Goal: Transaction & Acquisition: Book appointment/travel/reservation

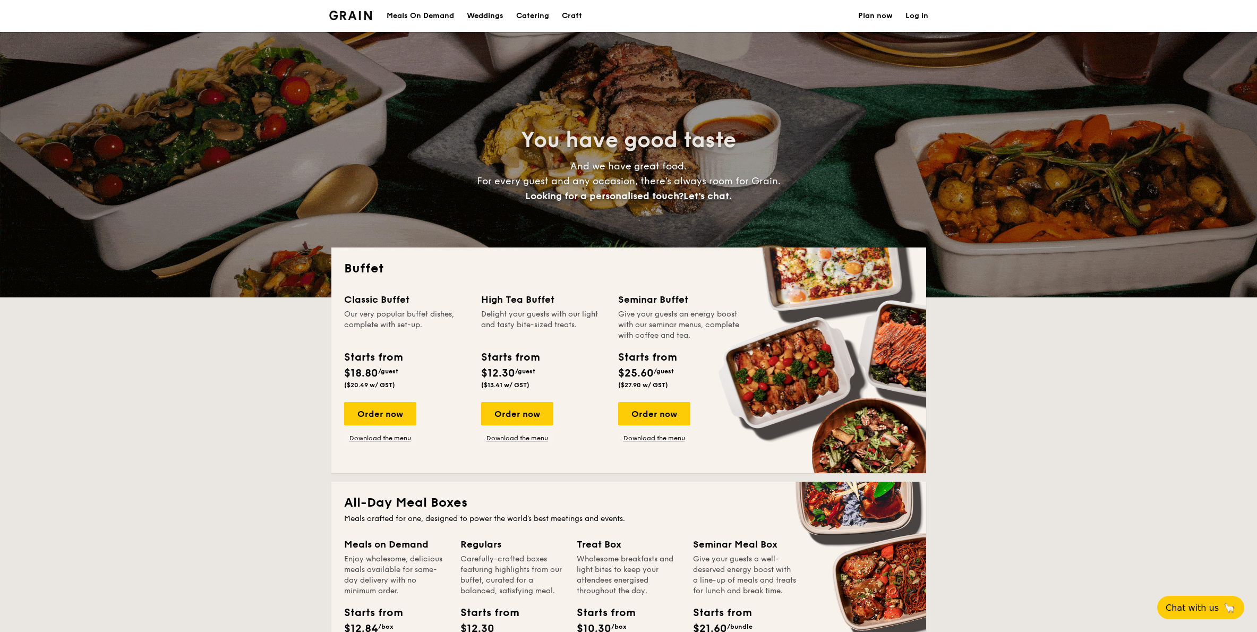
select select
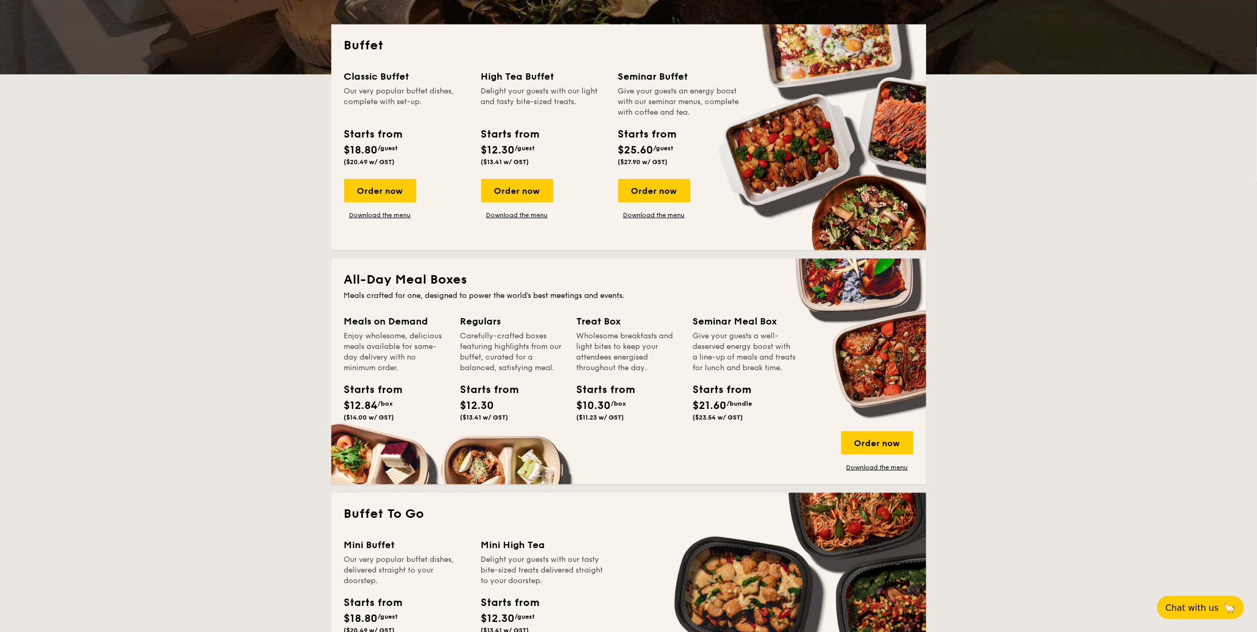
scroll to position [191, 0]
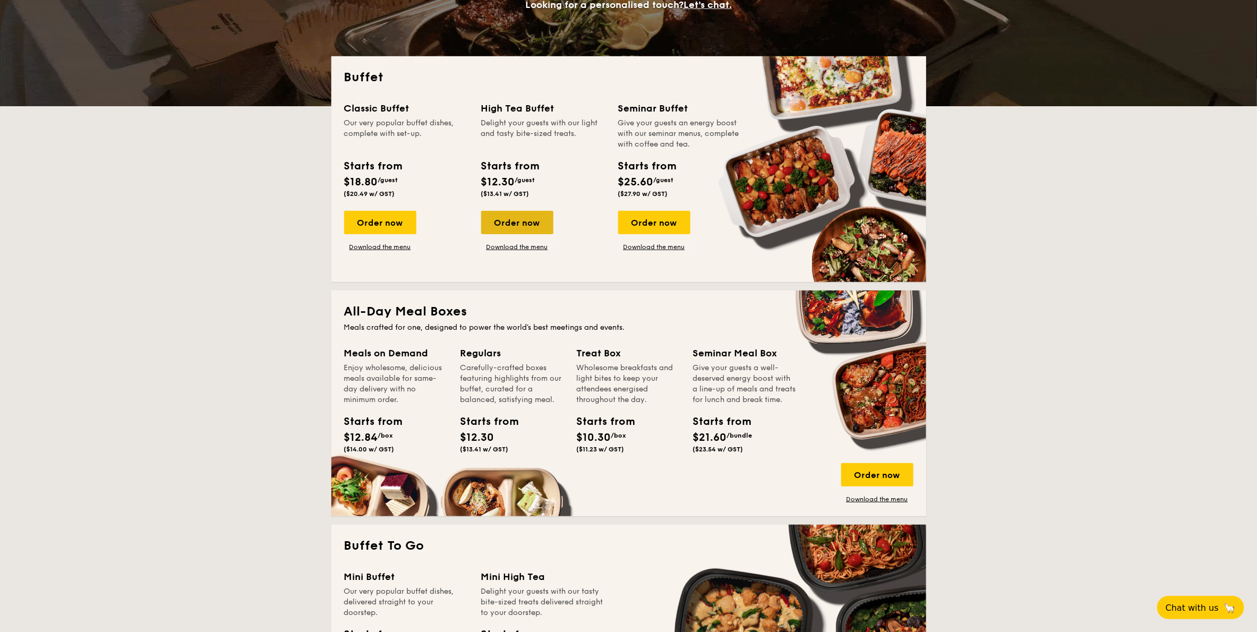
click at [517, 225] on div "Order now" at bounding box center [517, 222] width 72 height 23
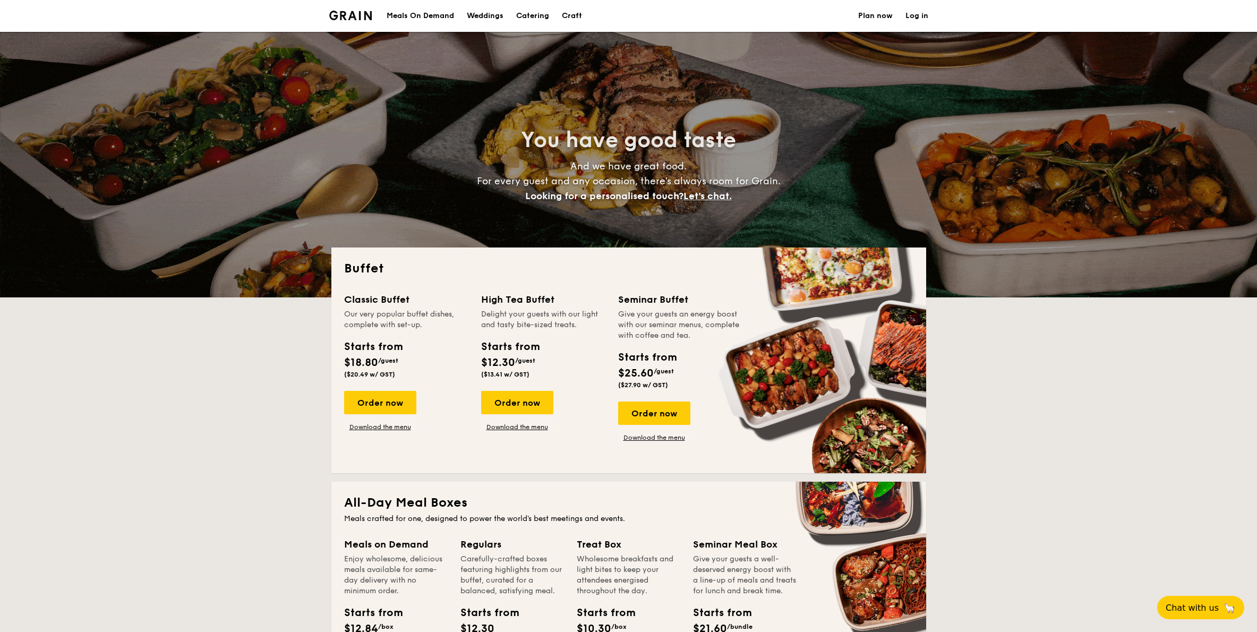
select select
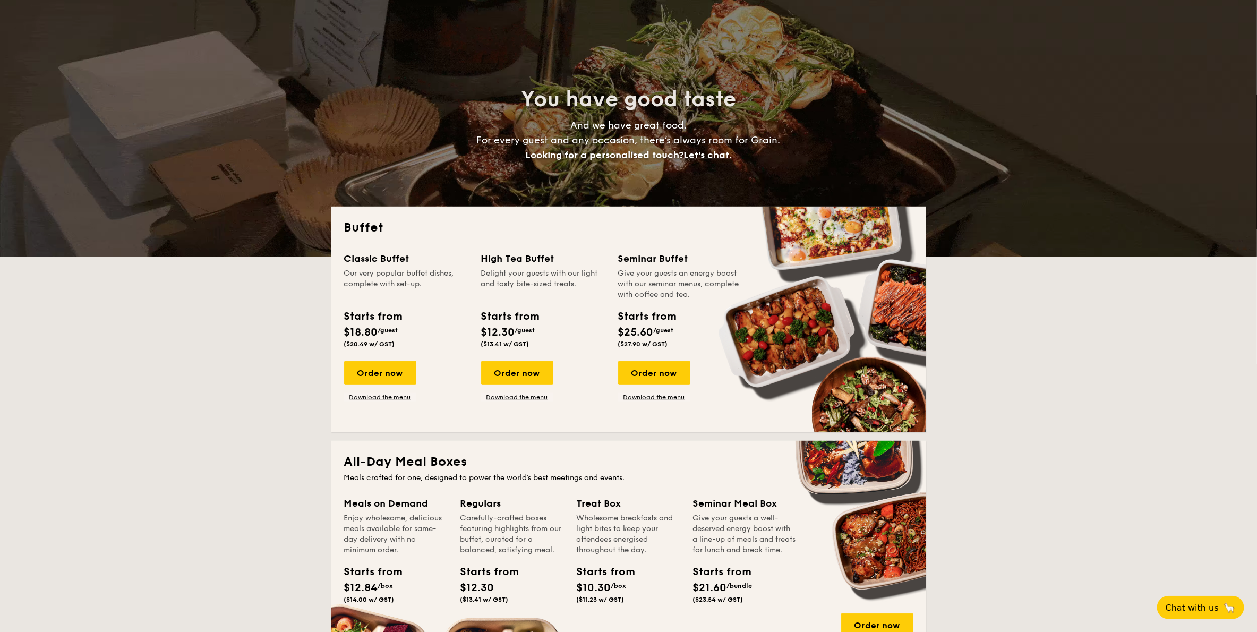
scroll to position [64, 0]
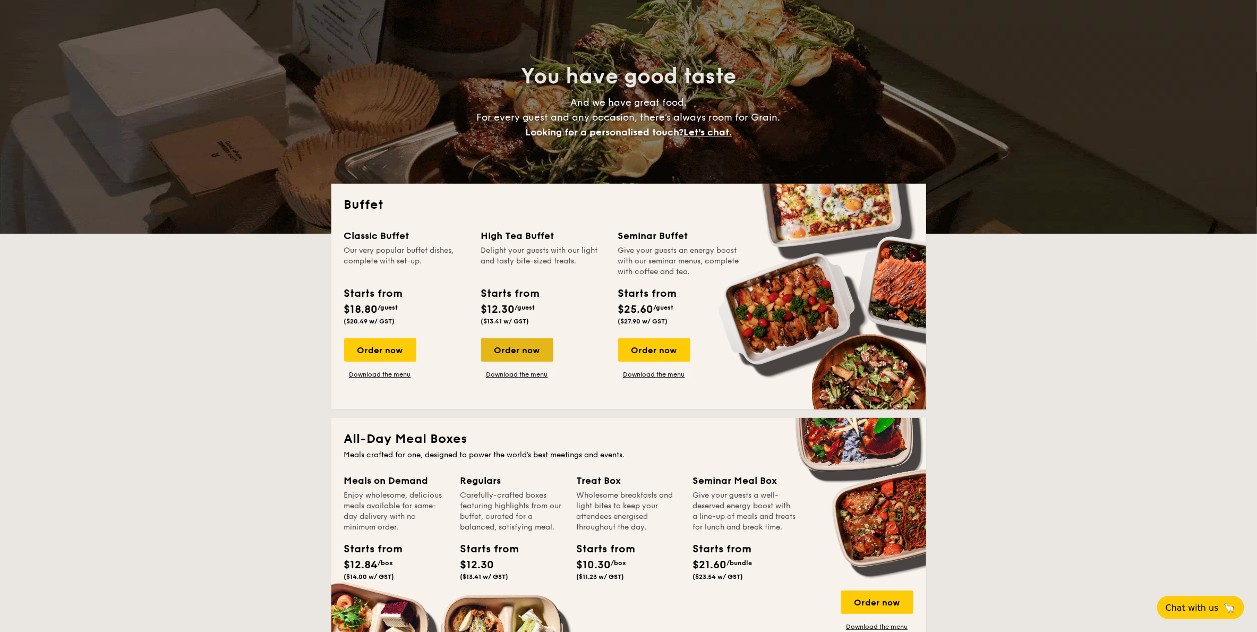
click at [516, 358] on div "Order now" at bounding box center [517, 349] width 72 height 23
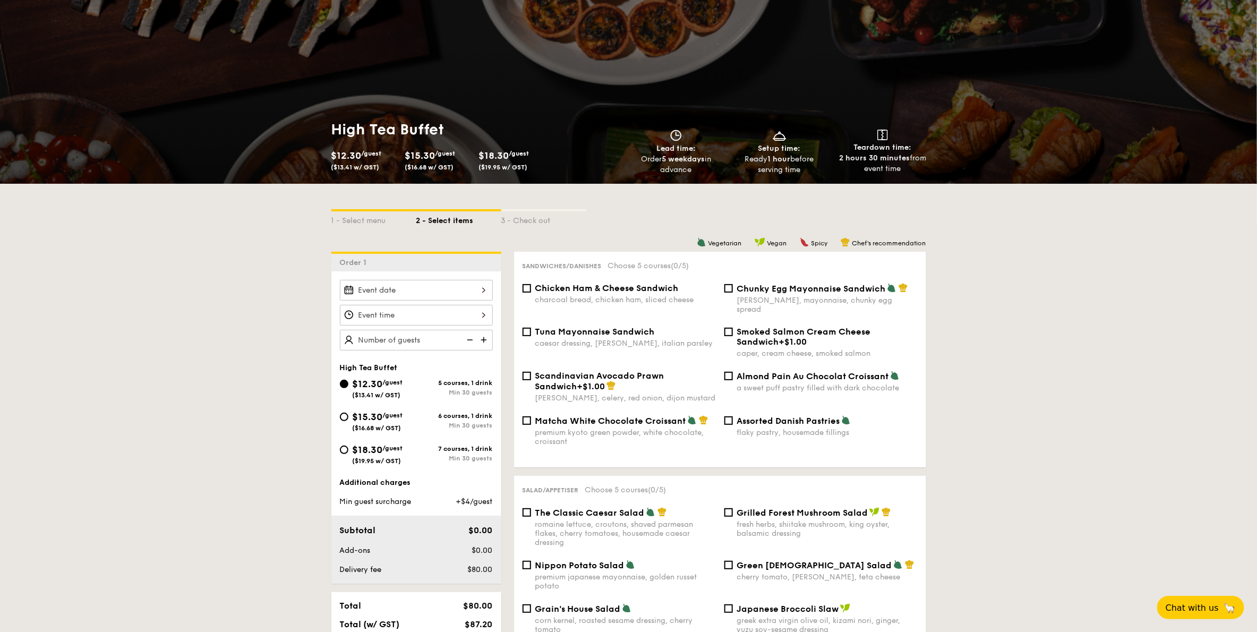
scroll to position [127, 0]
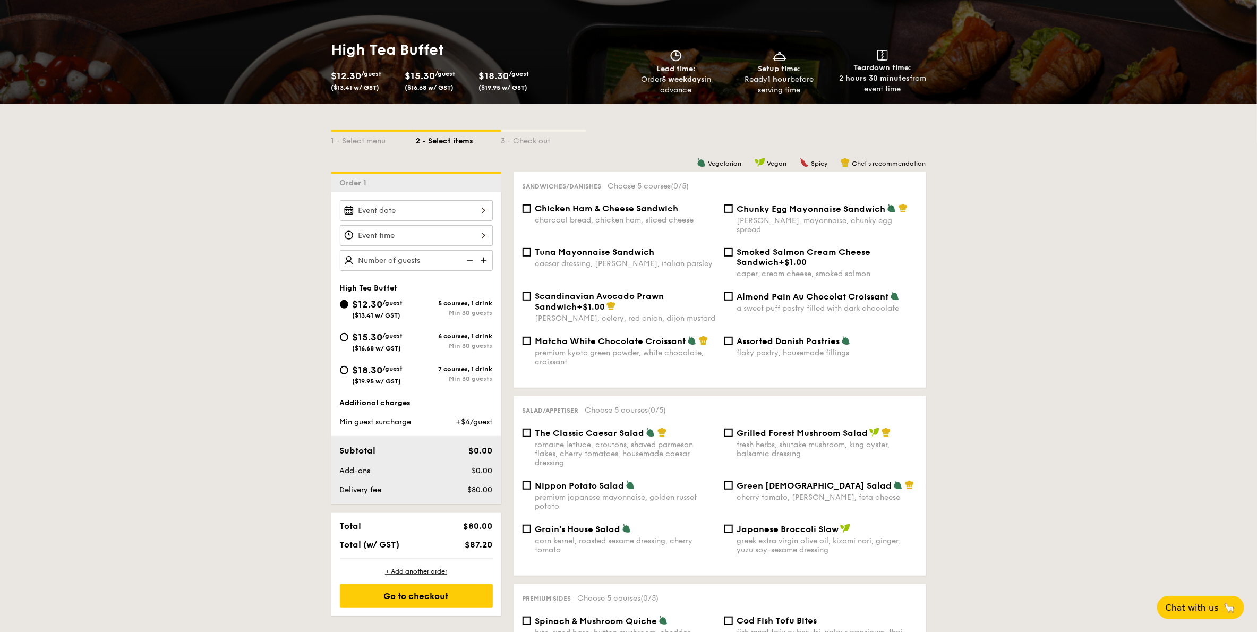
click at [660, 217] on div "charcoal bread, chicken ham, sliced cheese" at bounding box center [625, 220] width 181 height 9
click at [531, 213] on input "Chicken Ham & Cheese Sandwich charcoal bread, chicken ham, sliced cheese" at bounding box center [527, 208] width 8 height 8
checkbox input "true"
click at [732, 339] on input "Assorted Danish Pastries flaky pastry, housemade fillings" at bounding box center [729, 341] width 8 height 8
checkbox input "true"
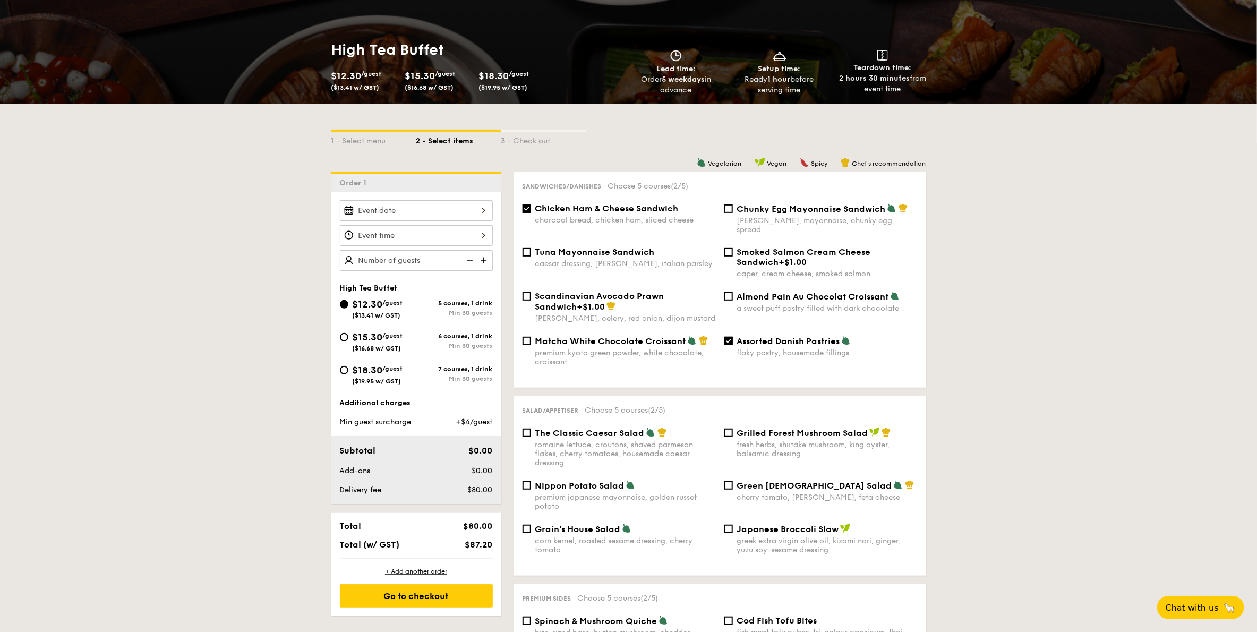
click at [604, 348] on div "premium kyoto green powder, white chocolate, croissant" at bounding box center [625, 357] width 181 height 18
click at [531, 344] on input "Matcha White Chocolate Croissant premium kyoto green powder, white chocolate, c…" at bounding box center [527, 341] width 8 height 8
checkbox input "true"
click at [819, 214] on span "Chunky Egg Mayonnaise Sandwich" at bounding box center [811, 209] width 149 height 10
click at [733, 213] on input "Chunky Egg Mayonnaise Sandwich dijon mustard, mayonnaise, chunky egg spread" at bounding box center [729, 208] width 8 height 8
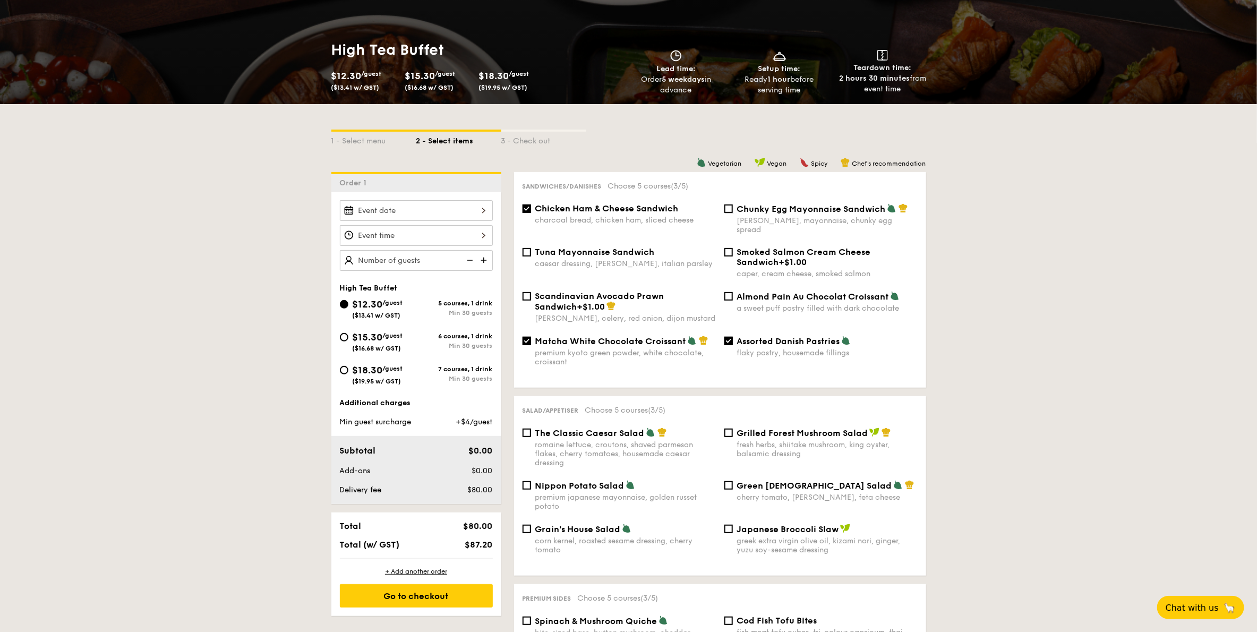
checkbox input "true"
click at [814, 292] on span "Almond Pain Au Chocolat Croissant" at bounding box center [813, 297] width 152 height 10
click at [733, 292] on input "Almond Pain Au Chocolat Croissant a sweet puff pastry filled with dark chocolate" at bounding box center [729, 296] width 8 height 8
checkbox input "true"
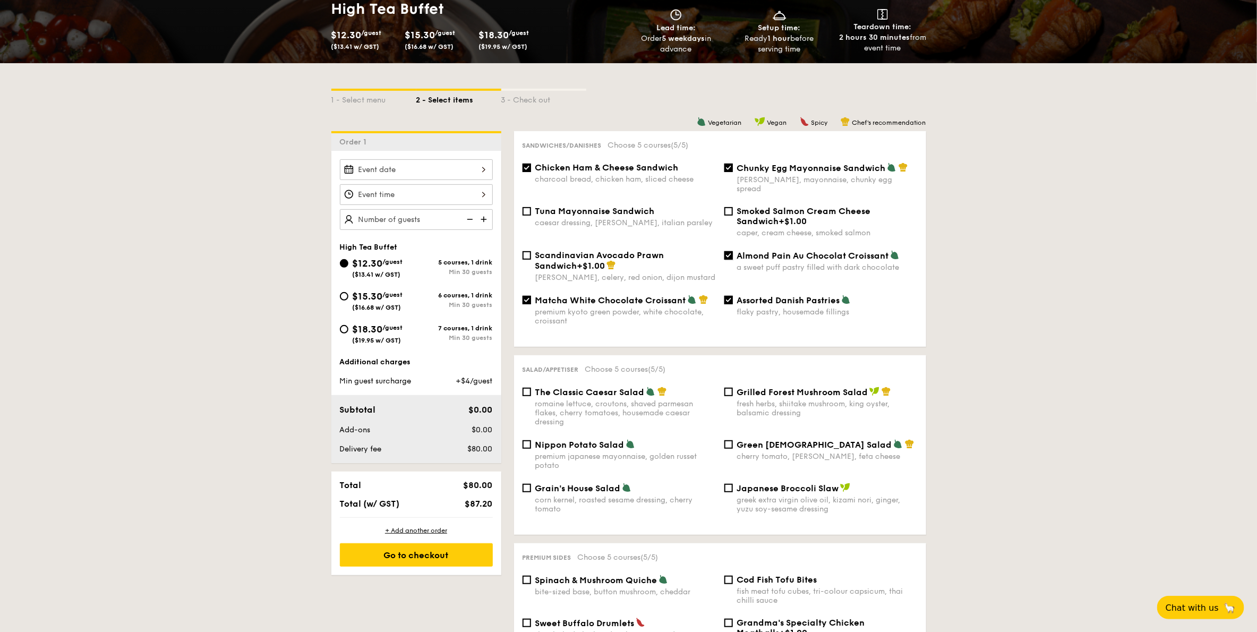
scroll to position [191, 0]
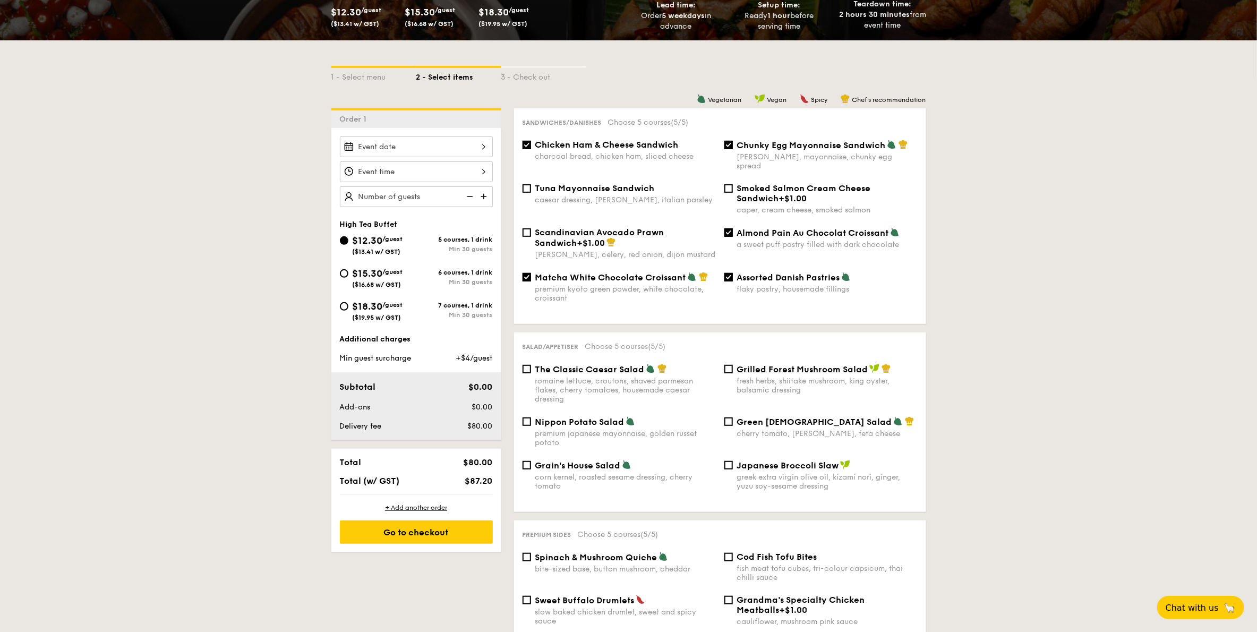
drag, startPoint x: 803, startPoint y: 151, endPoint x: 797, endPoint y: 165, distance: 14.8
click at [803, 150] on span "Chunky Egg Mayonnaise Sandwich" at bounding box center [811, 145] width 149 height 10
click at [733, 149] on input "Chunky Egg Mayonnaise Sandwich dijon mustard, mayonnaise, chunky egg spread" at bounding box center [729, 145] width 8 height 8
checkbox input "false"
drag, startPoint x: 774, startPoint y: 235, endPoint x: 678, endPoint y: 235, distance: 96.7
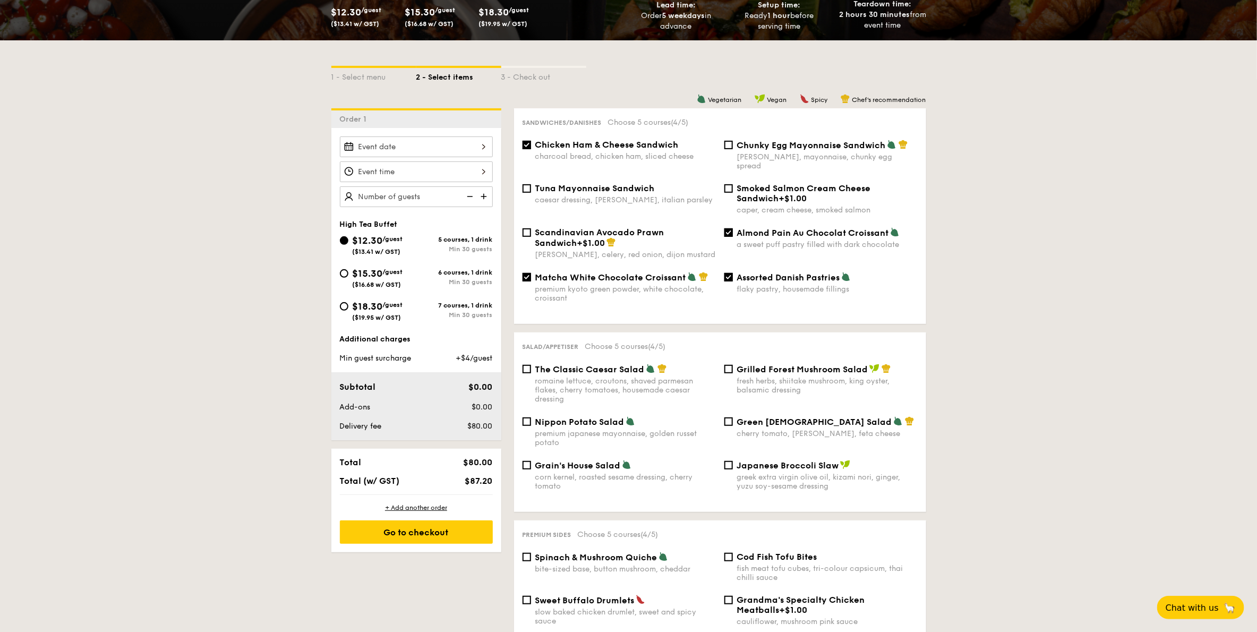
click at [774, 240] on div "a sweet puff pastry filled with dark chocolate" at bounding box center [827, 244] width 181 height 9
click at [733, 235] on input "Almond Pain Au Chocolat Croissant a sweet puff pastry filled with dark chocolate" at bounding box center [729, 232] width 8 height 8
checkbox input "false"
click at [666, 272] on span "Matcha White Chocolate Croissant" at bounding box center [610, 277] width 151 height 10
click at [531, 273] on input "Matcha White Chocolate Croissant premium kyoto green powder, white chocolate, c…" at bounding box center [527, 277] width 8 height 8
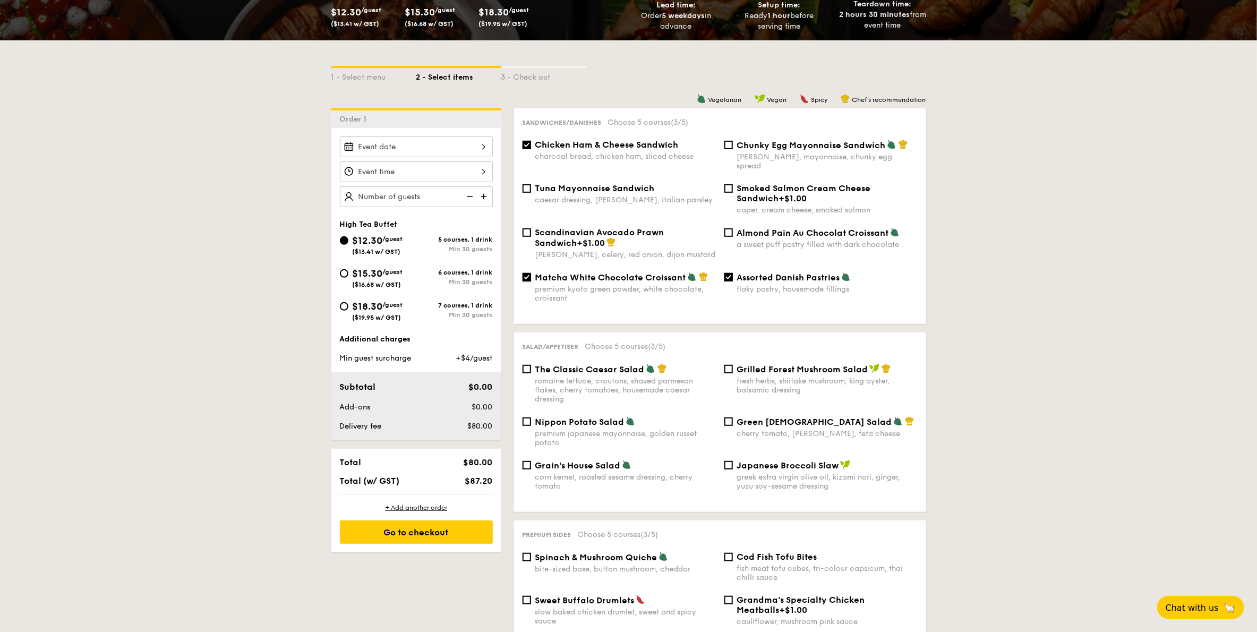
checkbox input "false"
click at [753, 272] on span "Assorted Danish Pastries" at bounding box center [788, 277] width 103 height 10
click at [733, 273] on input "Assorted Danish Pastries flaky pastry, housemade fillings" at bounding box center [729, 277] width 8 height 8
checkbox input "false"
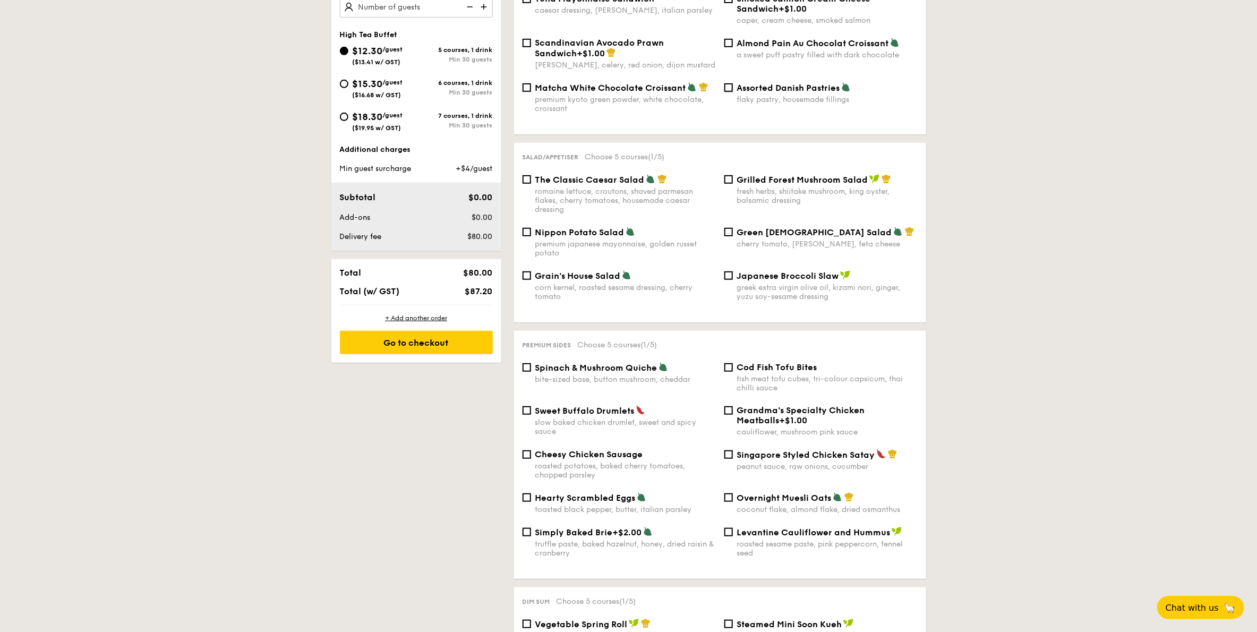
scroll to position [382, 0]
click at [644, 373] on div "bite-sized base, button mushroom, cheddar" at bounding box center [625, 377] width 181 height 9
click at [531, 370] on input "Spinach & Mushroom Quiche bite-sized base, button mushroom, cheddar" at bounding box center [527, 366] width 8 height 8
checkbox input "true"
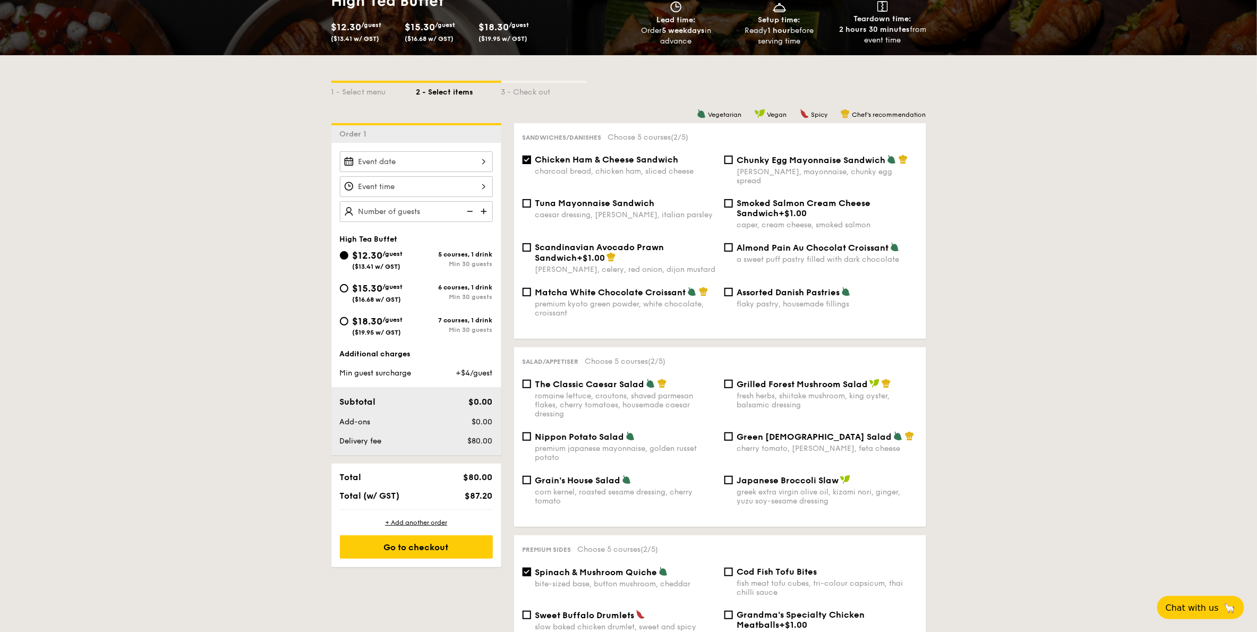
scroll to position [64, 0]
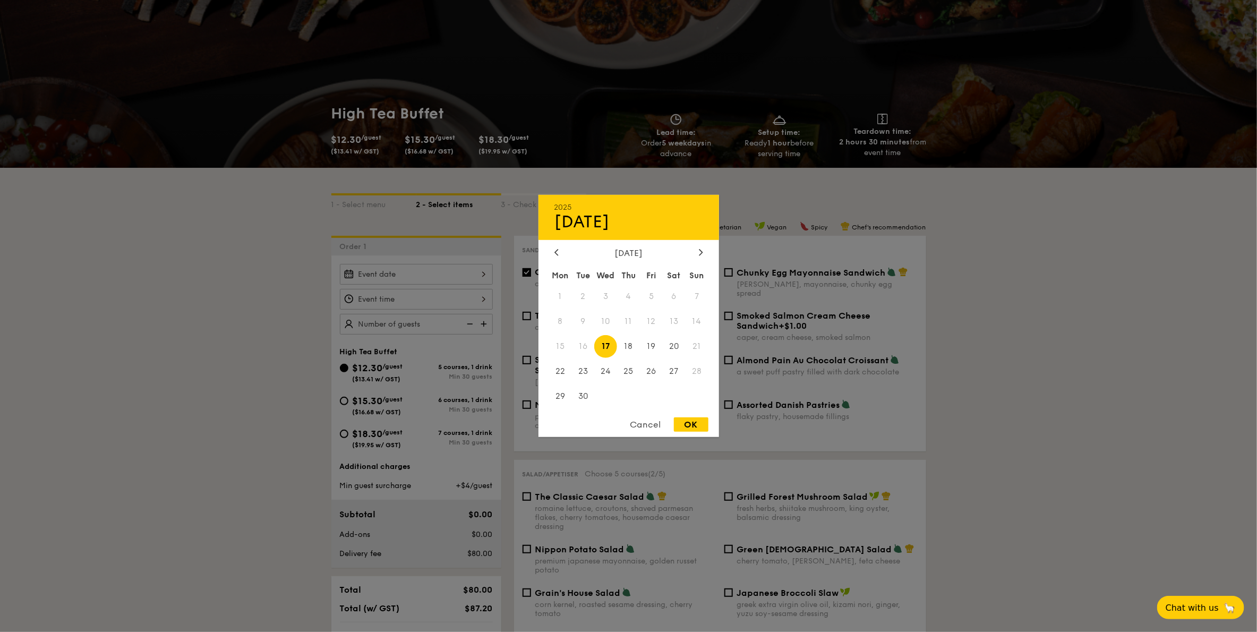
click at [397, 276] on div "2025 Sep 17 September 2025 Mon Tue Wed Thu Fri Sat Sun 1 2 3 4 5 6 7 8 9 10 11 …" at bounding box center [416, 274] width 153 height 21
click at [697, 424] on div "OK" at bounding box center [691, 424] width 35 height 14
type input "Sep 17, 2025"
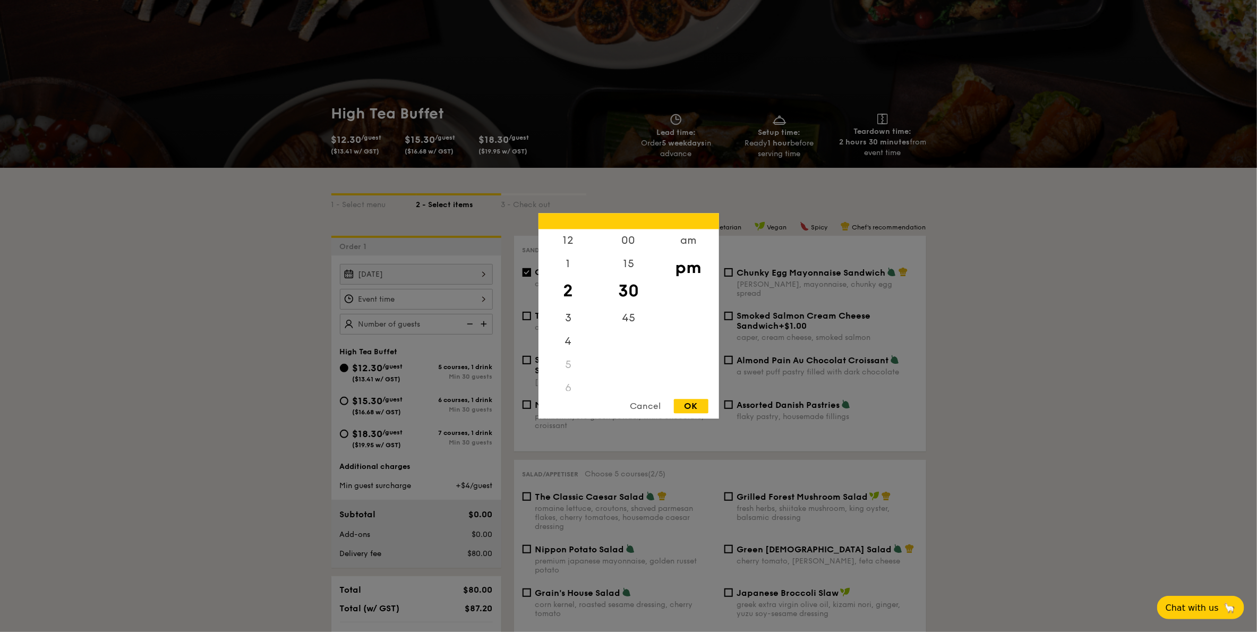
click at [460, 299] on div "12 1 2 3 4 5 6 7 8 9 10 11 00 15 30 45 am pm Cancel OK" at bounding box center [416, 299] width 153 height 21
click at [694, 406] on div "OK" at bounding box center [691, 406] width 35 height 14
type input "2:30PM"
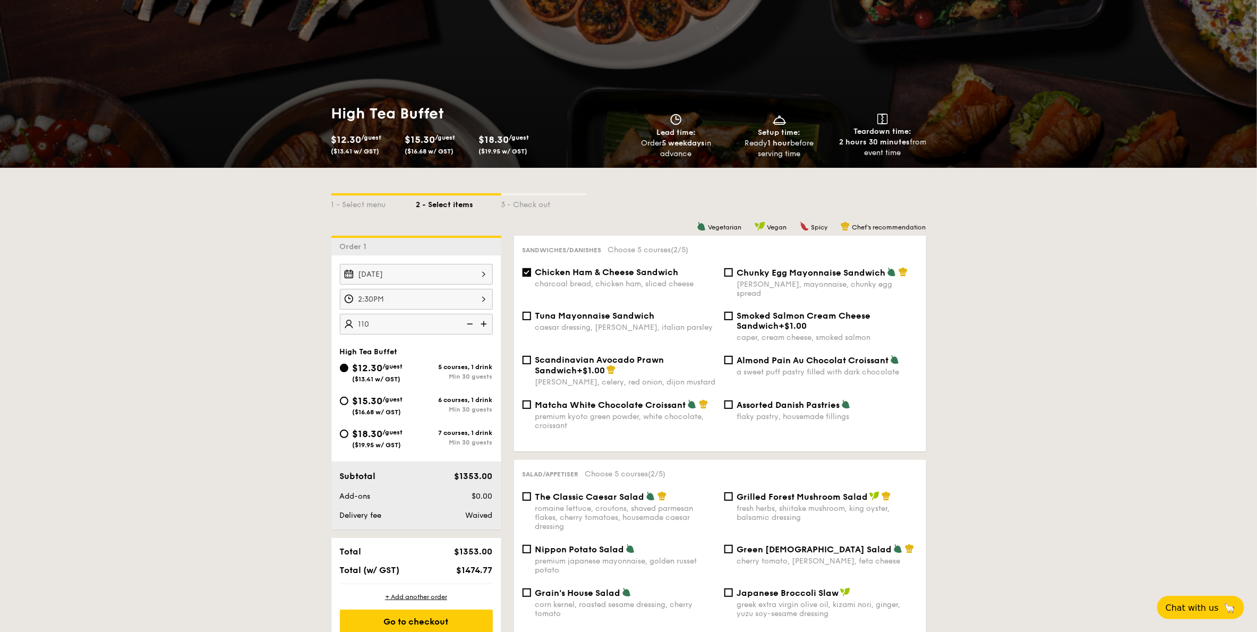
click at [399, 326] on input "110" at bounding box center [416, 324] width 153 height 21
type input "1"
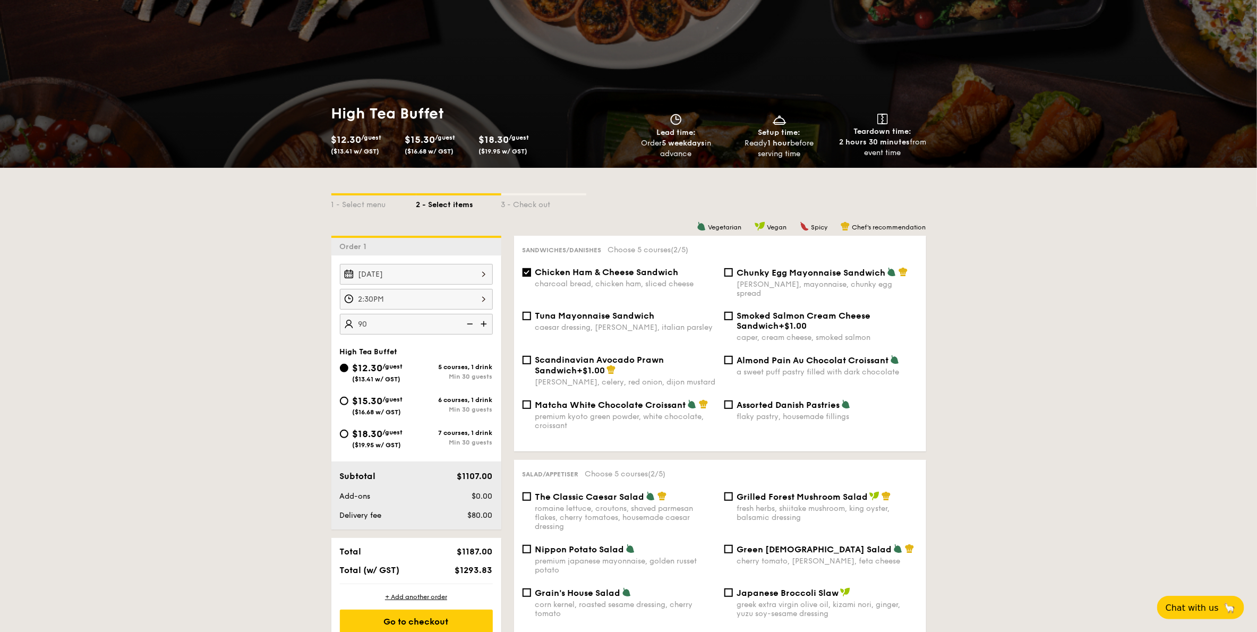
type input "90 guests"
click at [626, 273] on span "Chicken Ham & Cheese Sandwich" at bounding box center [606, 272] width 143 height 10
click at [531, 273] on input "Chicken Ham & Cheese Sandwich charcoal bread, chicken ham, sliced cheese" at bounding box center [527, 272] width 8 height 8
checkbox input "false"
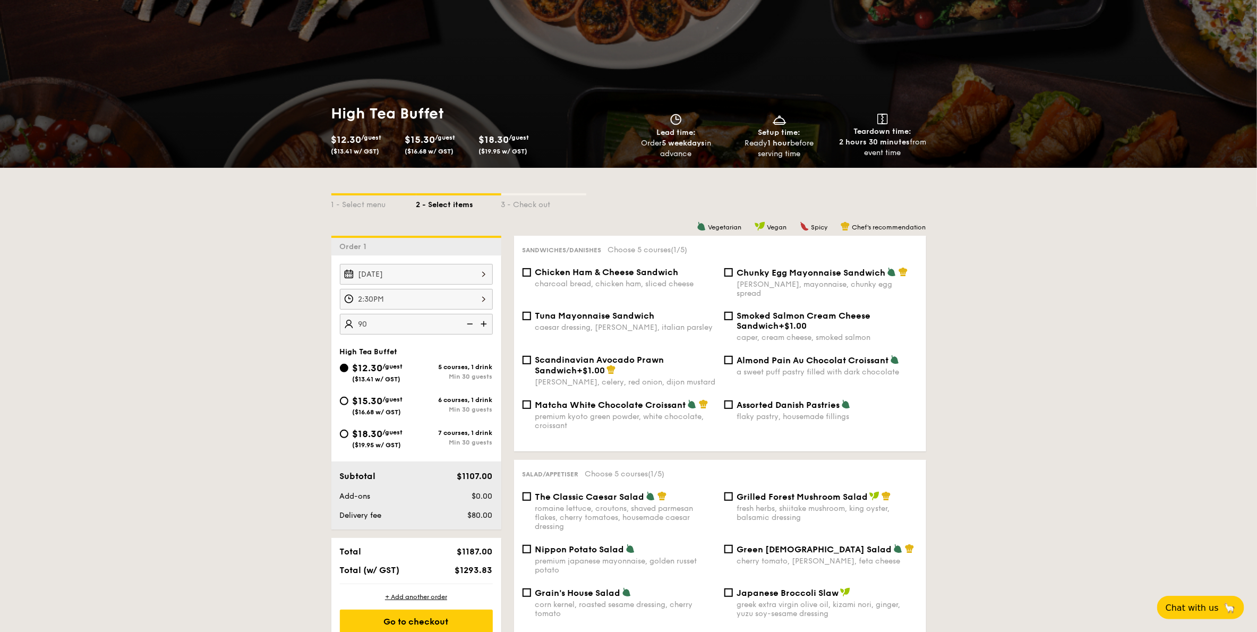
click at [768, 400] on span "Assorted Danish Pastries" at bounding box center [788, 405] width 103 height 10
click at [733, 400] on input "Assorted Danish Pastries flaky pastry, housemade fillings" at bounding box center [729, 404] width 8 height 8
checkbox input "true"
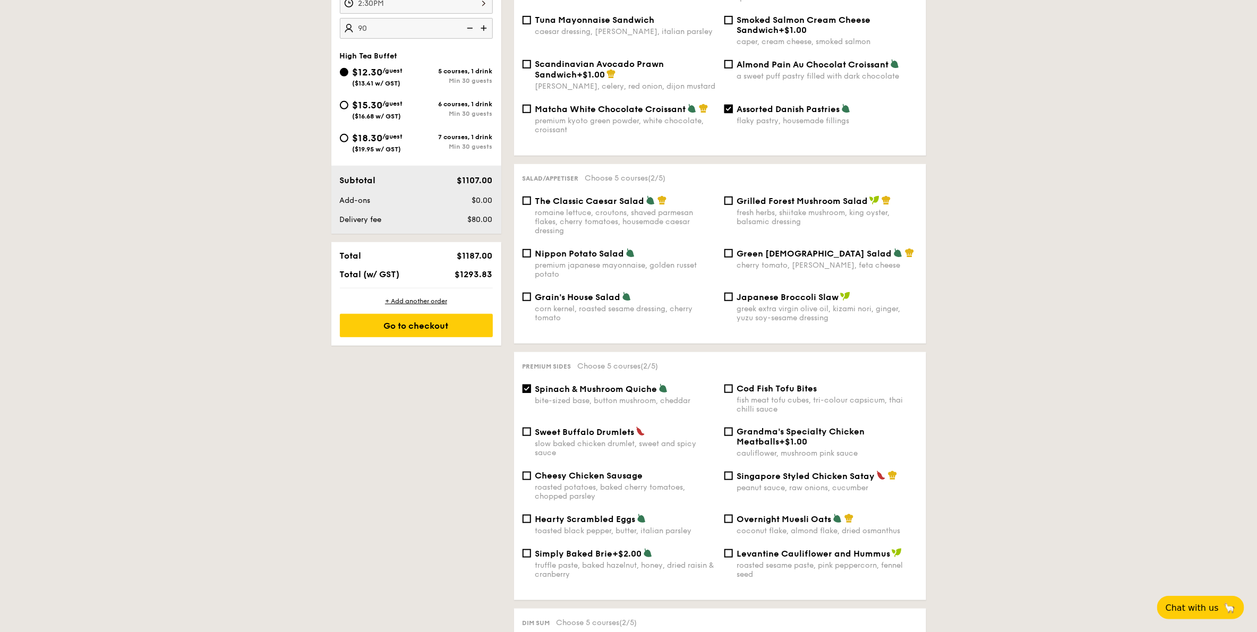
scroll to position [382, 0]
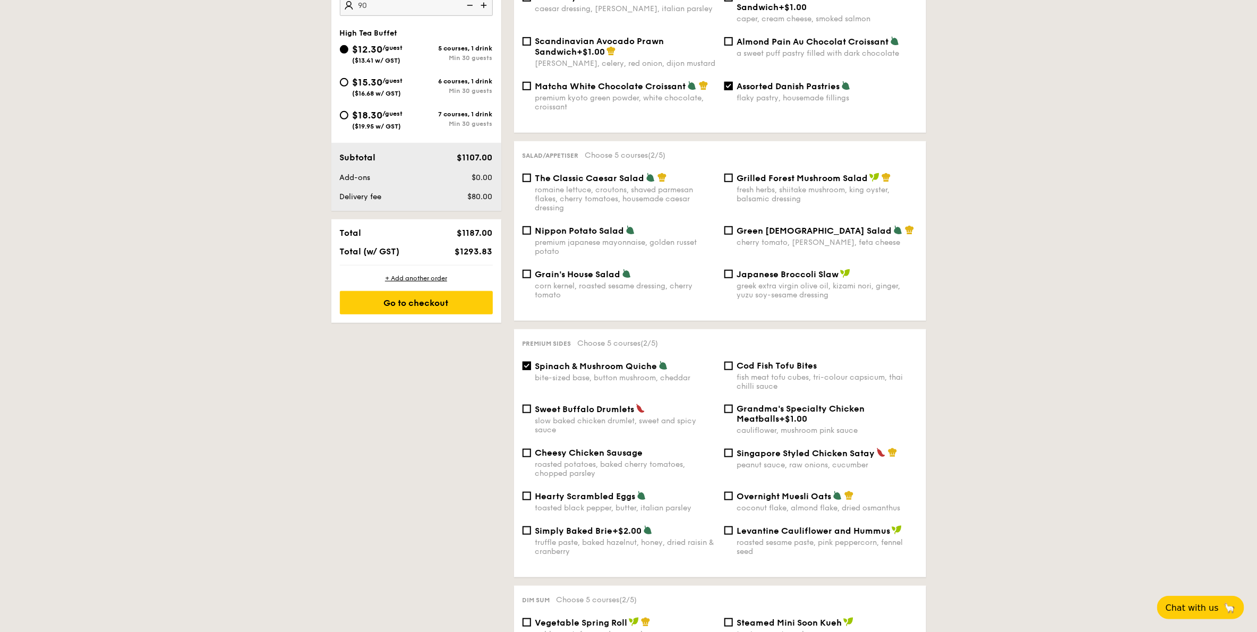
click at [625, 363] on span "Spinach & Mushroom Quiche" at bounding box center [596, 366] width 122 height 10
click at [531, 363] on input "Spinach & Mushroom Quiche bite-sized base, button mushroom, cheddar" at bounding box center [527, 366] width 8 height 8
click at [625, 363] on span "Spinach & Mushroom Quiche" at bounding box center [596, 366] width 122 height 10
click at [531, 363] on input "Spinach & Mushroom Quiche bite-sized base, button mushroom, cheddar" at bounding box center [527, 366] width 8 height 8
click at [612, 361] on span "Spinach & Mushroom Quiche" at bounding box center [596, 366] width 122 height 10
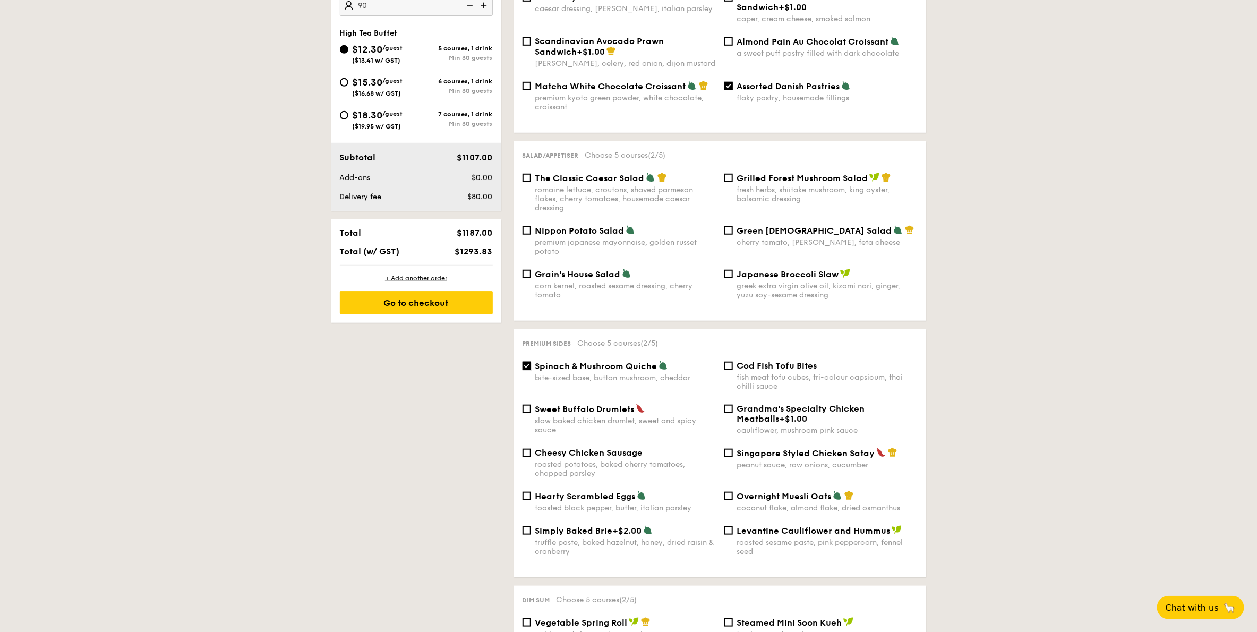
click at [531, 362] on input "Spinach & Mushroom Quiche bite-sized base, button mushroom, cheddar" at bounding box center [527, 366] width 8 height 8
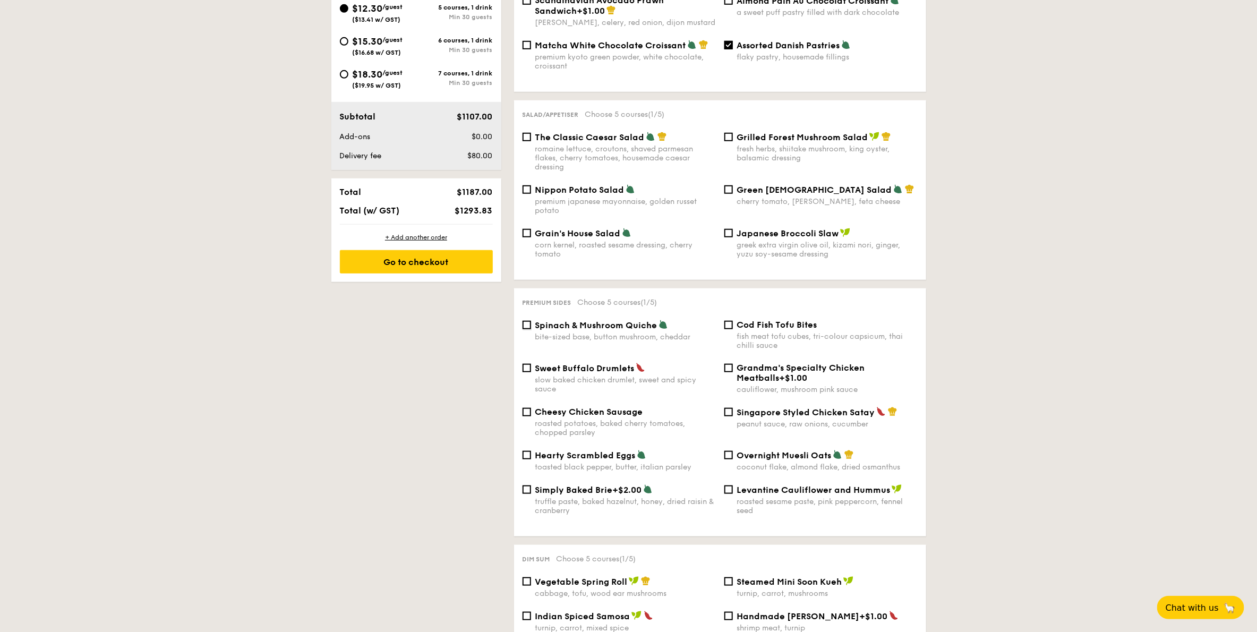
scroll to position [446, 0]
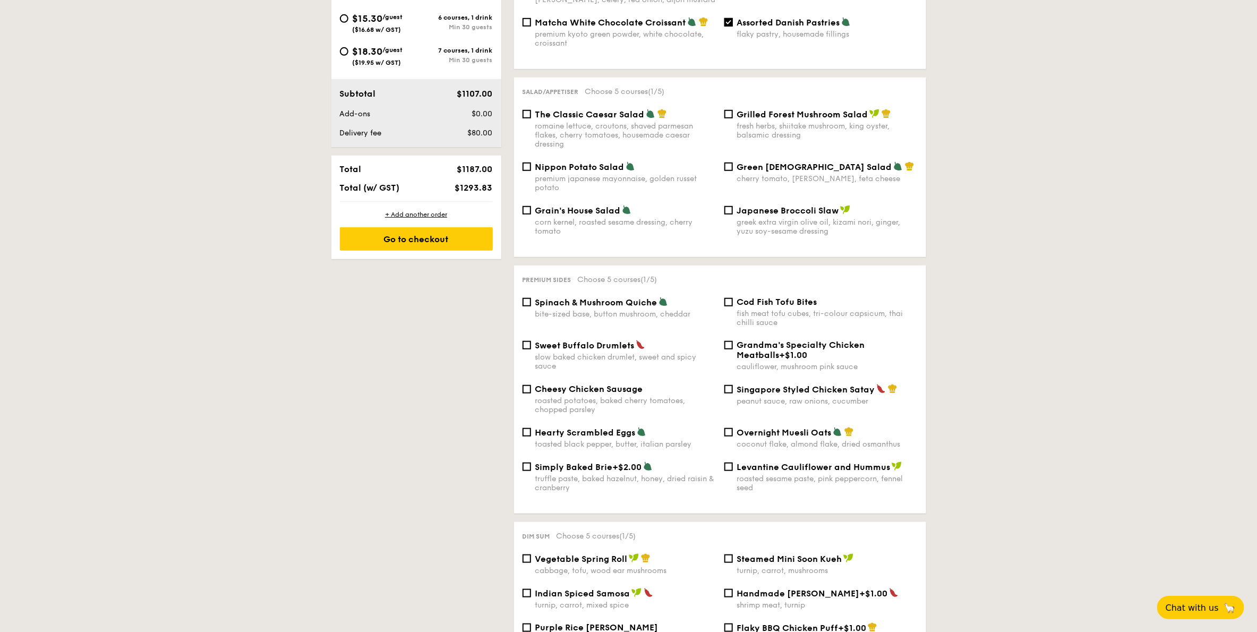
click at [607, 297] on span "Spinach & Mushroom Quiche" at bounding box center [596, 302] width 122 height 10
click at [531, 298] on input "Spinach & Mushroom Quiche bite-sized base, button mushroom, cheddar" at bounding box center [527, 302] width 8 height 8
checkbox input "true"
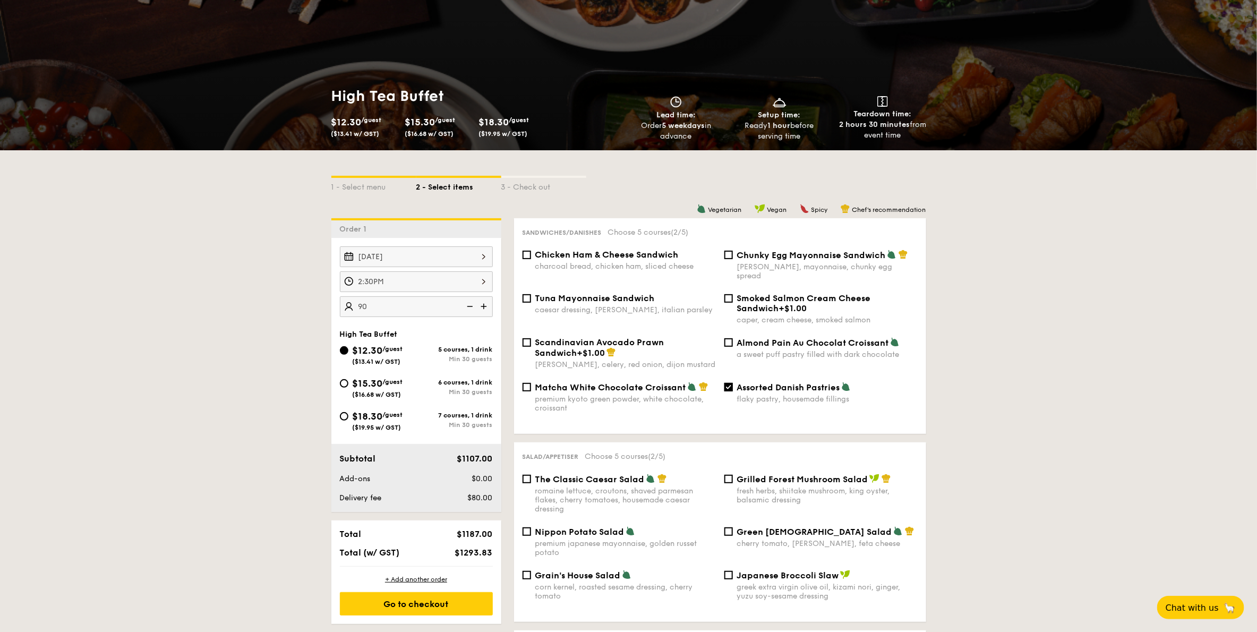
scroll to position [0, 0]
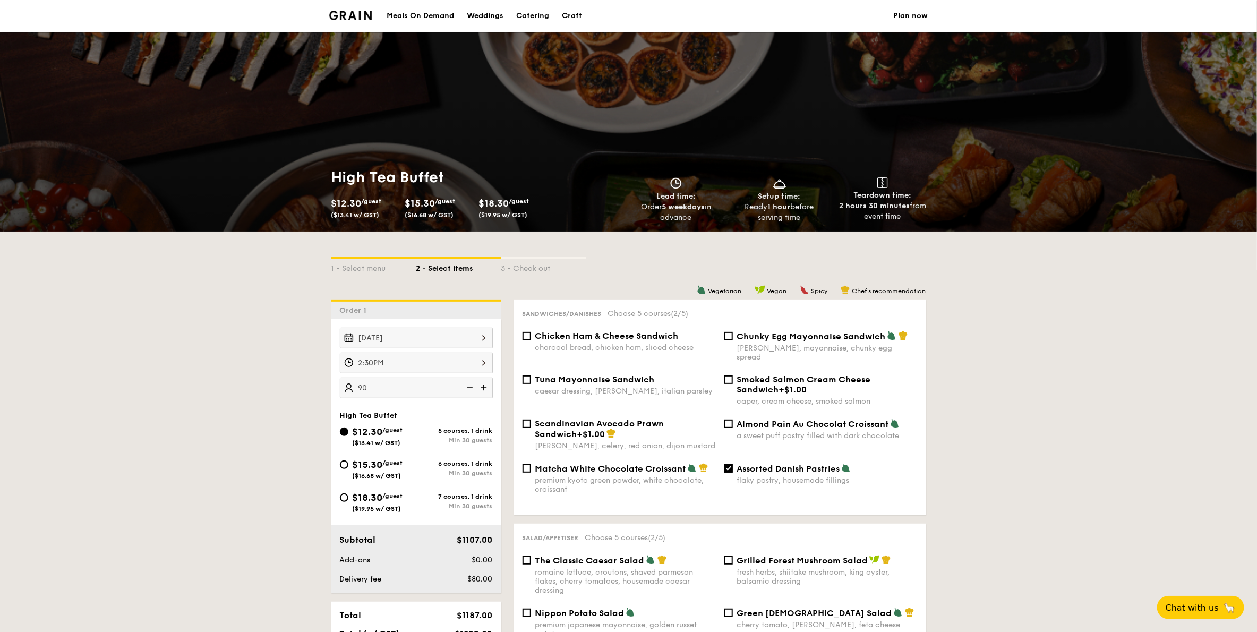
click at [387, 385] on input "90" at bounding box center [416, 388] width 153 height 21
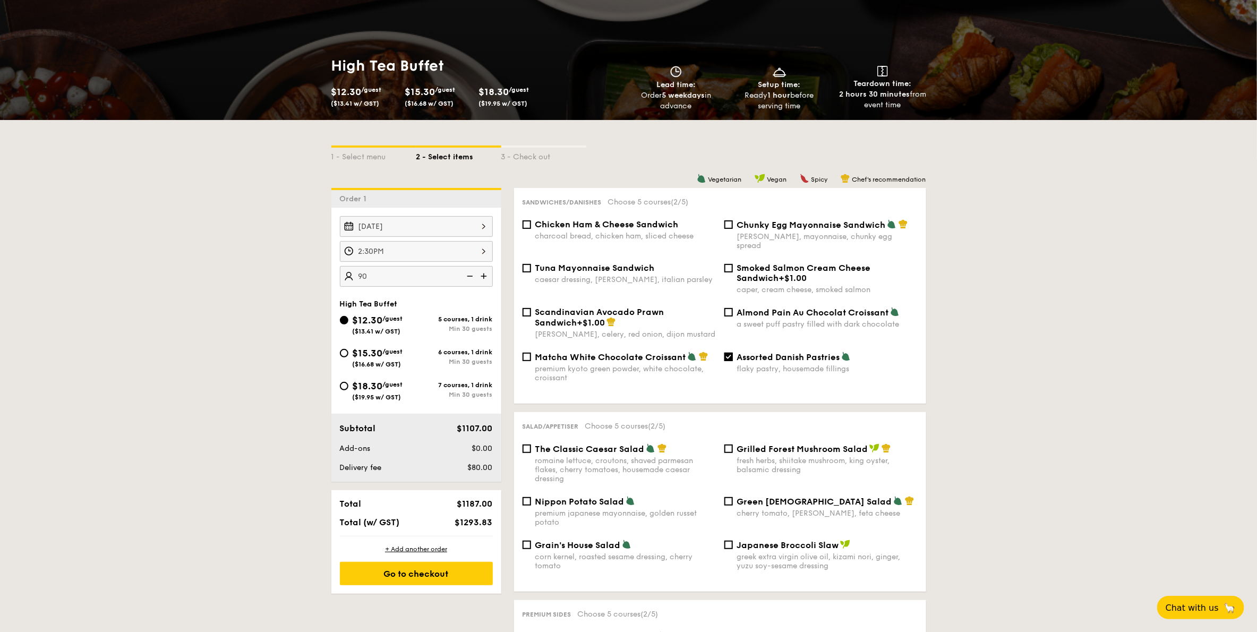
scroll to position [319, 0]
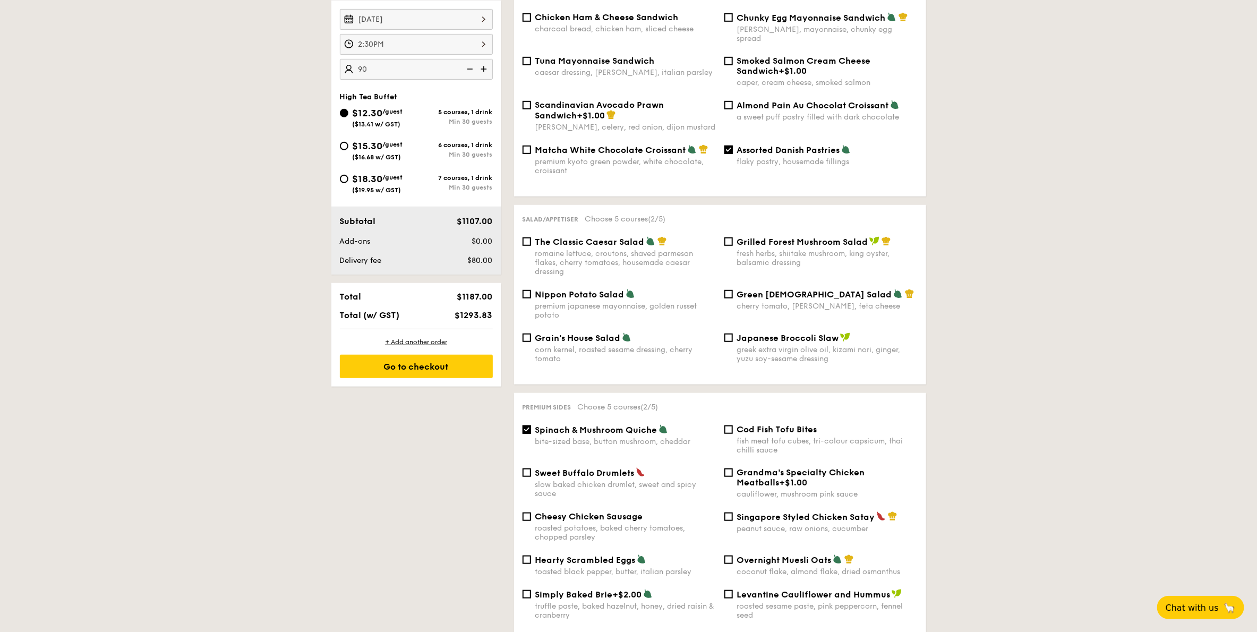
click at [477, 73] on img at bounding box center [485, 69] width 16 height 20
click at [463, 73] on img at bounding box center [469, 69] width 16 height 20
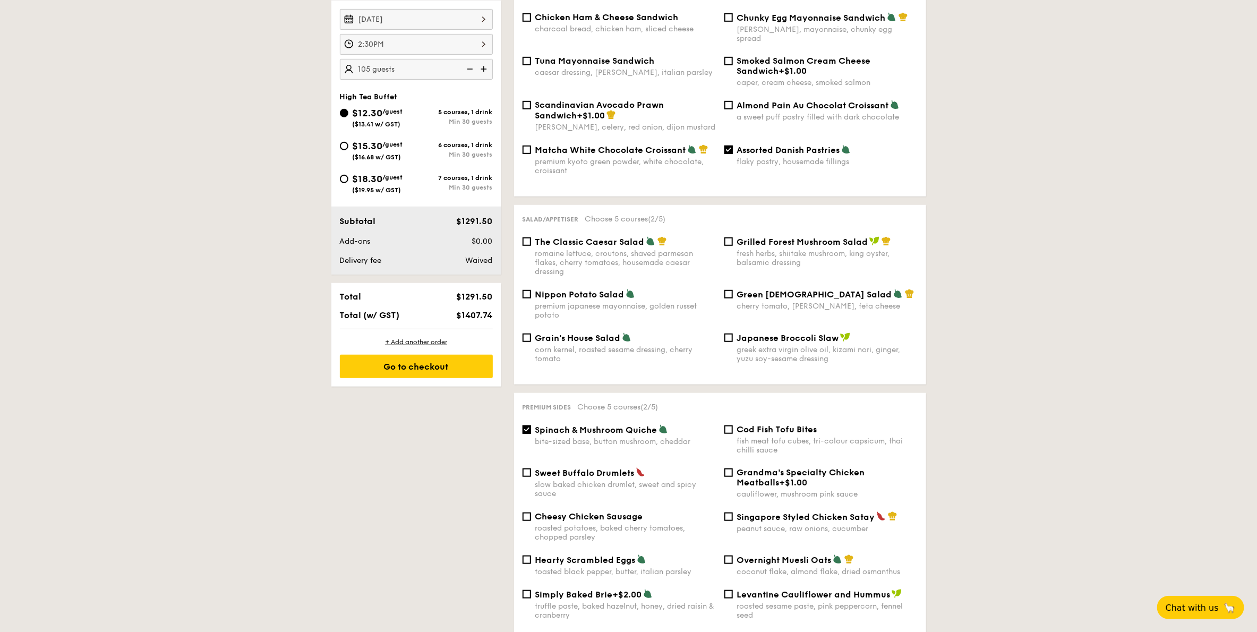
click at [463, 73] on img at bounding box center [469, 69] width 16 height 20
type input "90 guests"
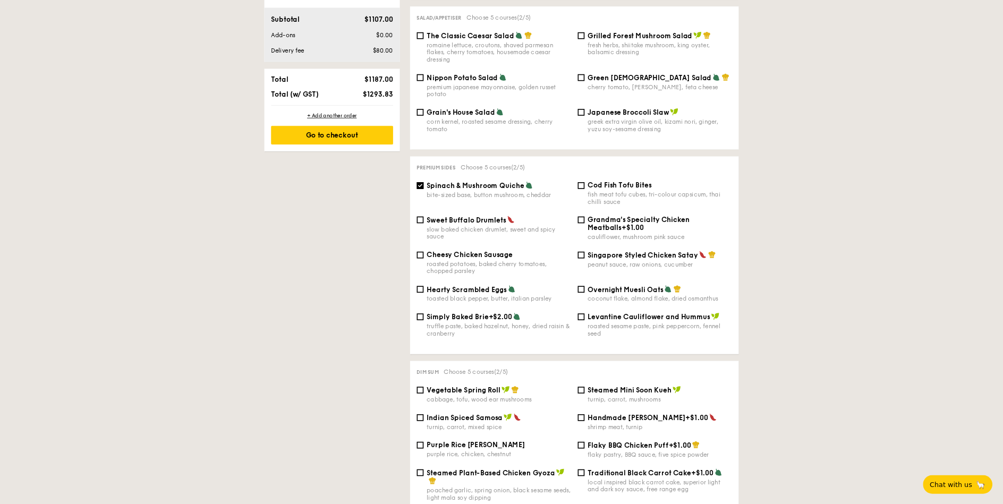
scroll to position [574, 0]
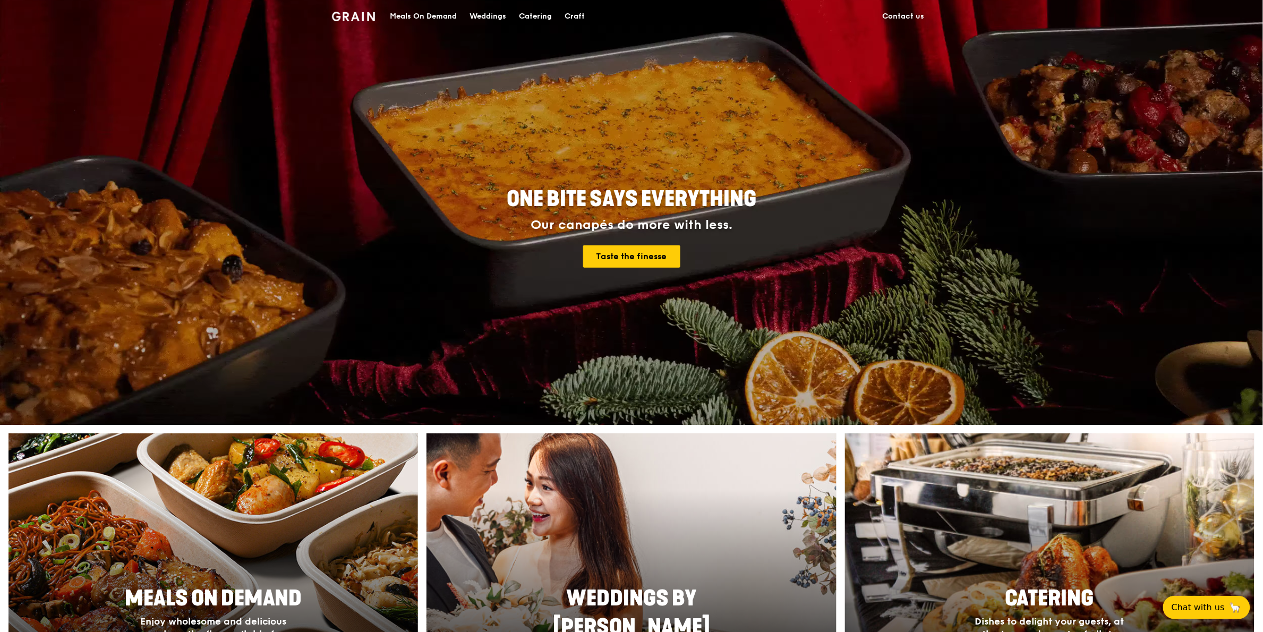
click at [436, 20] on div "Meals On Demand" at bounding box center [423, 17] width 67 height 32
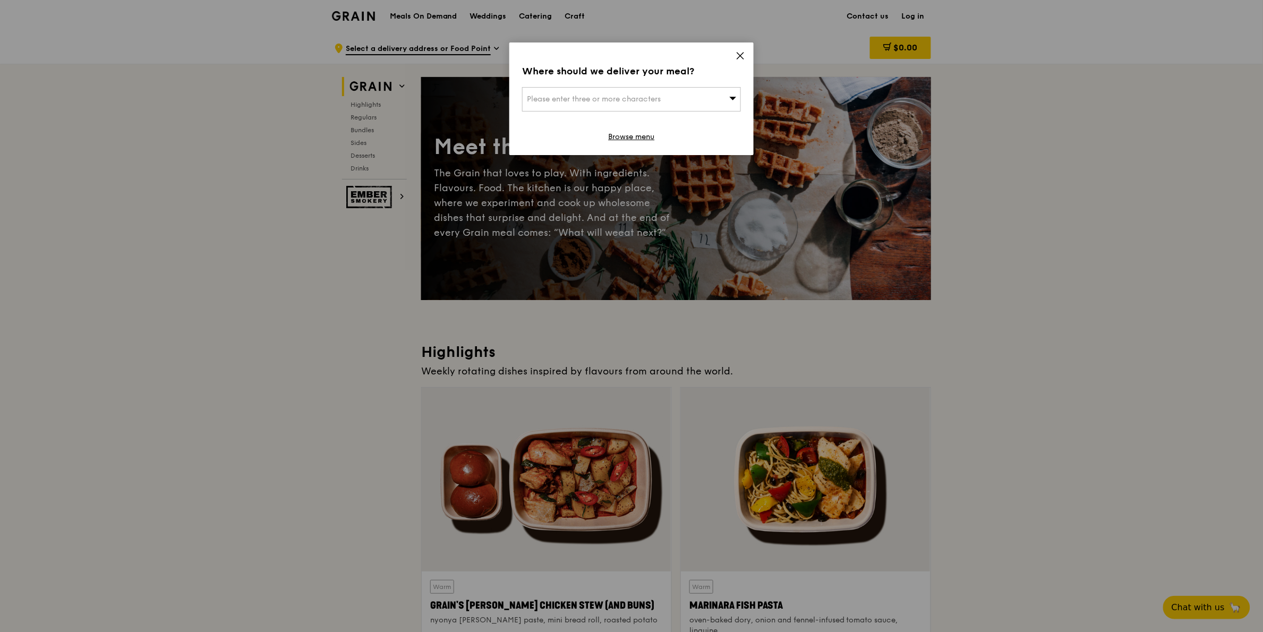
click at [737, 57] on icon at bounding box center [741, 56] width 10 height 10
